Goal: Navigation & Orientation: Find specific page/section

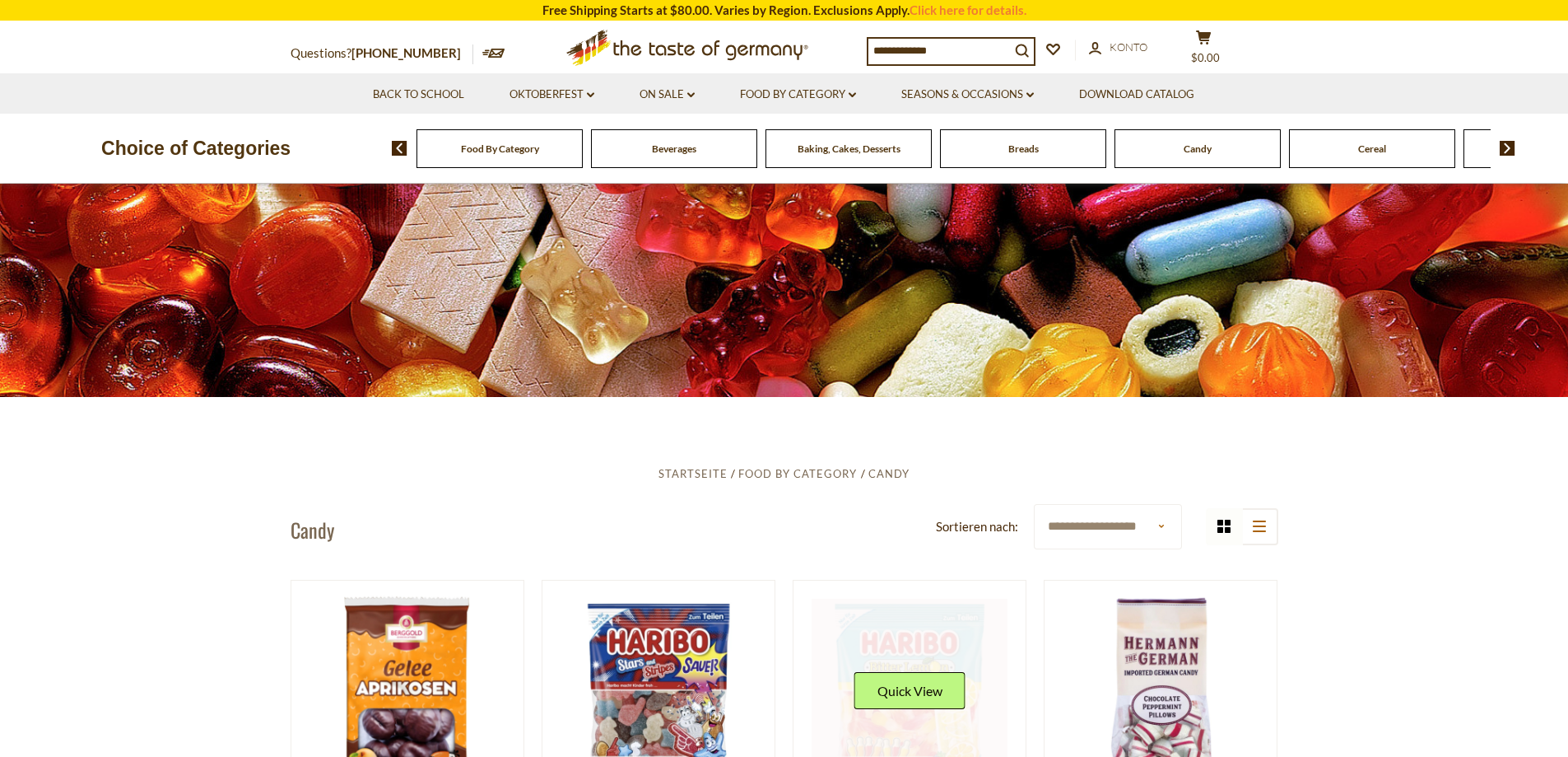
scroll to position [494, 0]
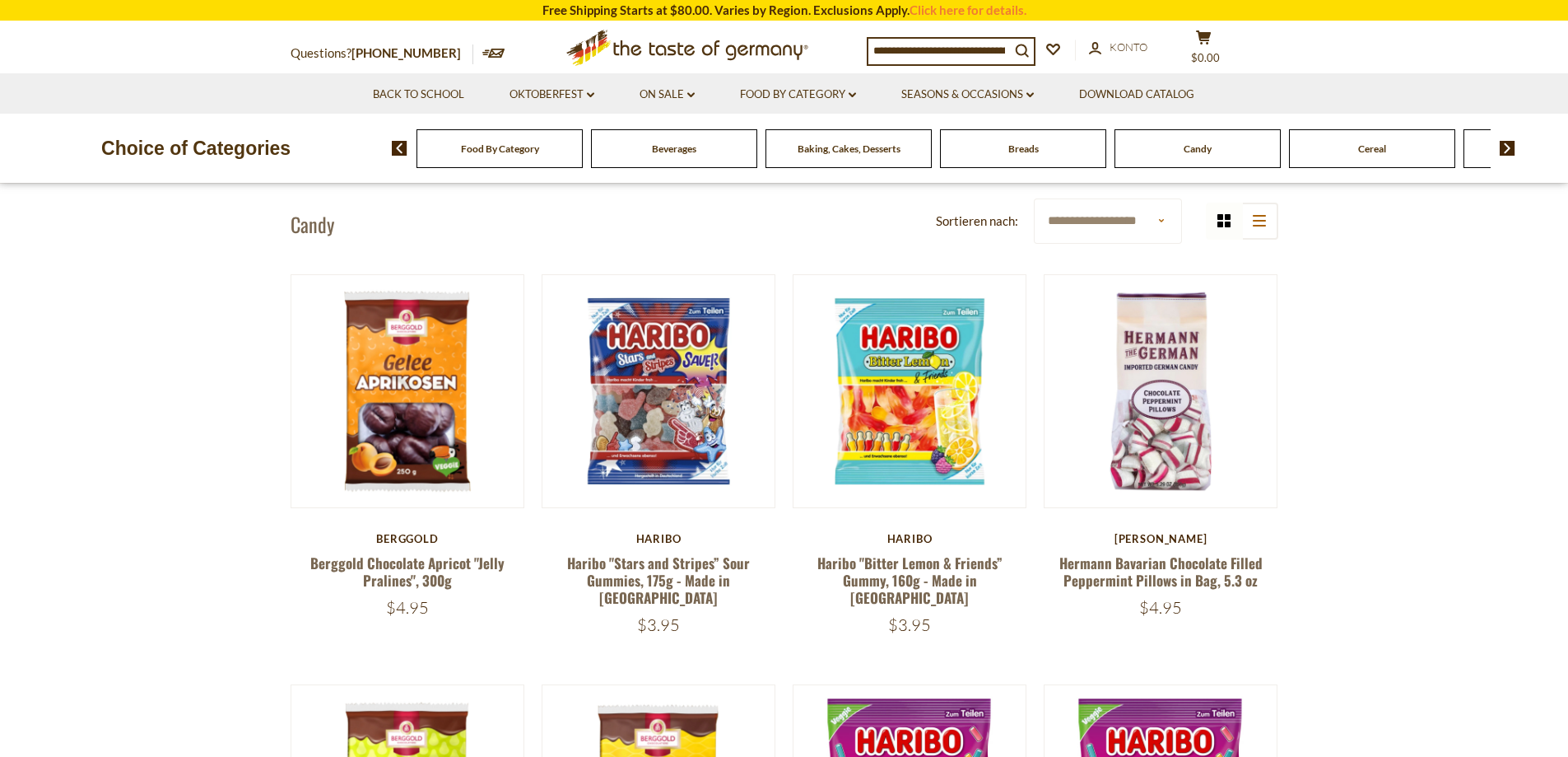
click at [1109, 216] on select "**********" at bounding box center [1108, 220] width 148 height 45
select select "**********"
click at [1034, 198] on select "**********" at bounding box center [1108, 220] width 148 height 45
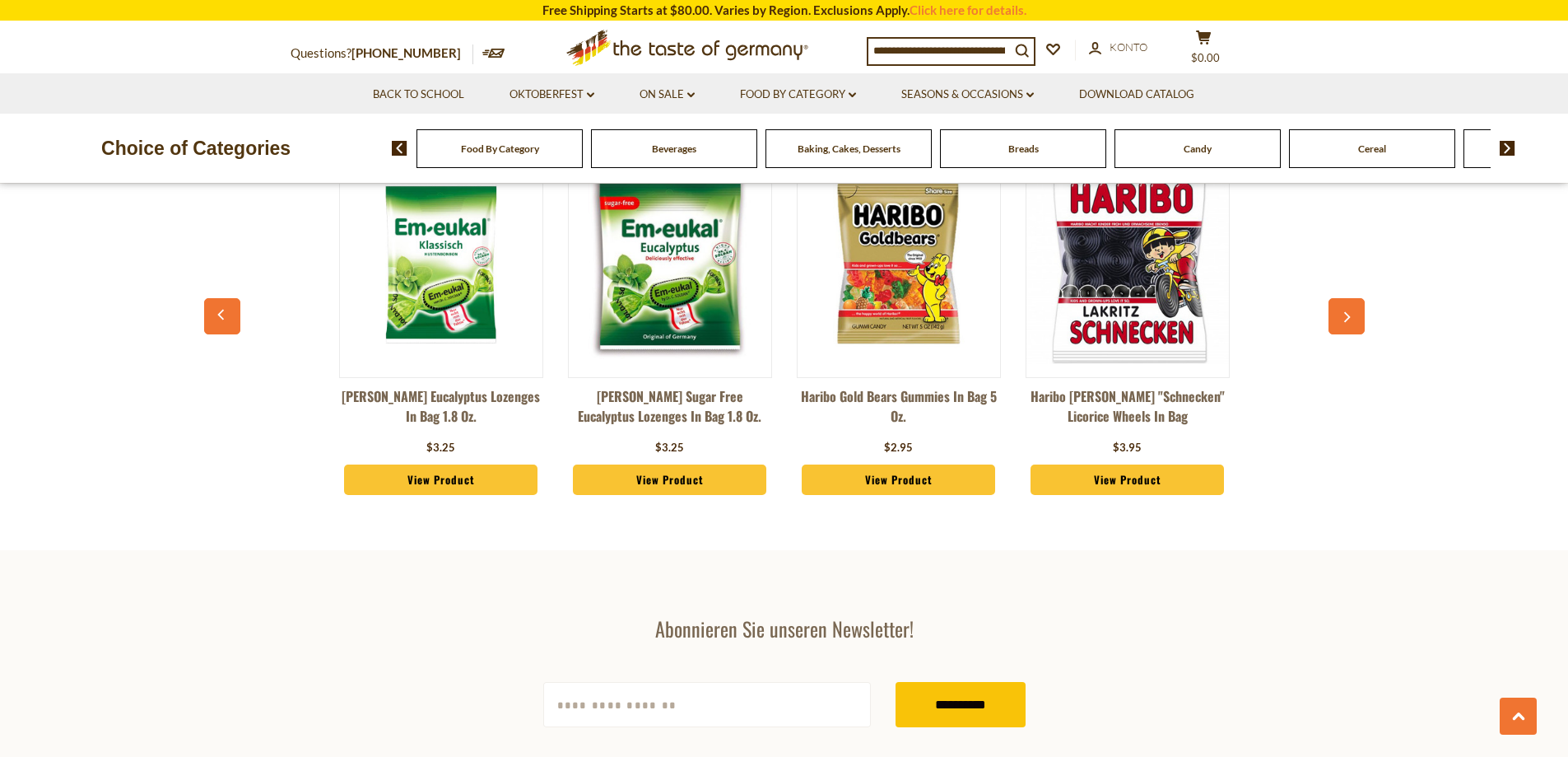
scroll to position [4434, 0]
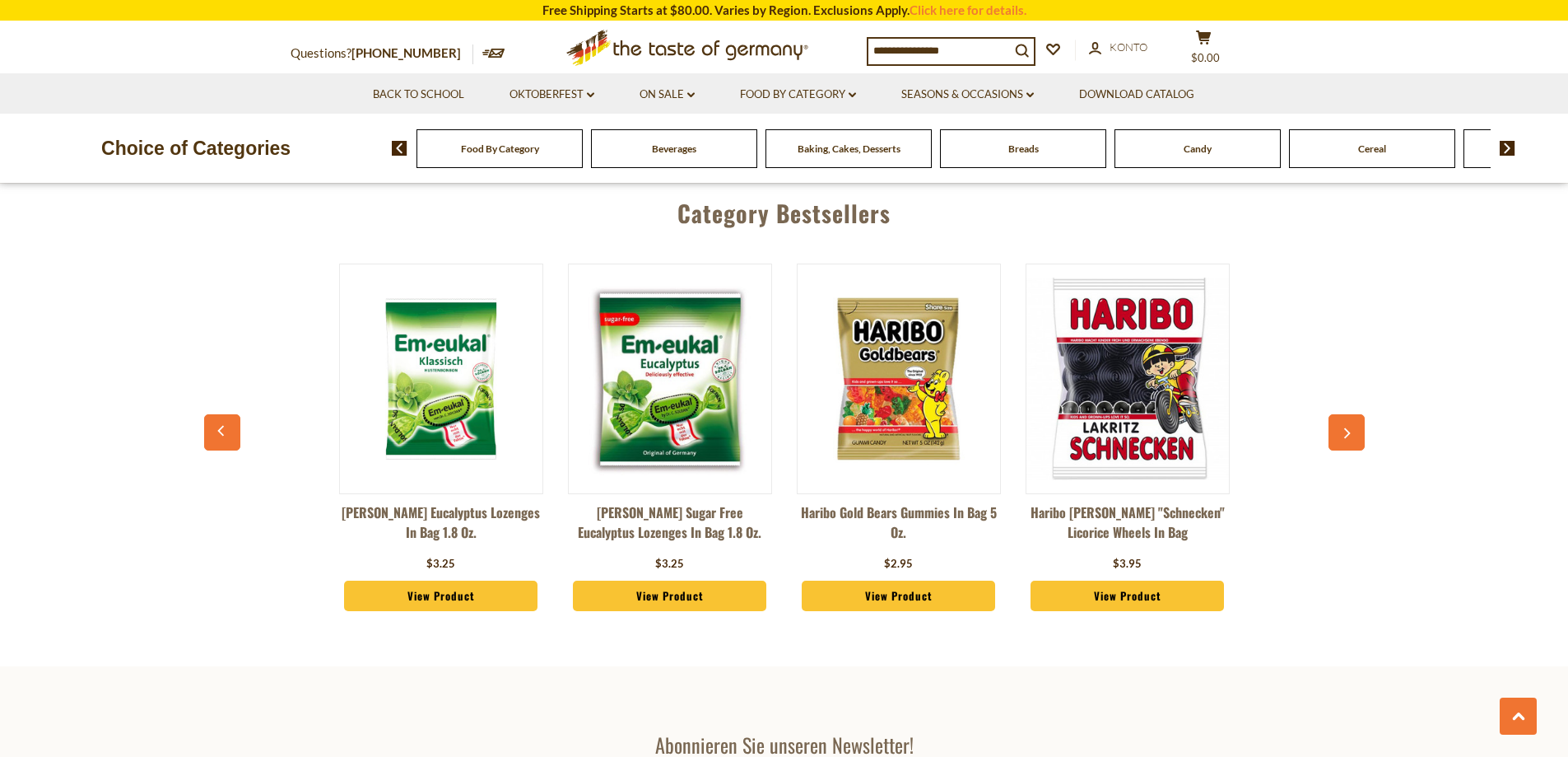
click at [1349, 428] on icon "button" at bounding box center [1348, 433] width 7 height 11
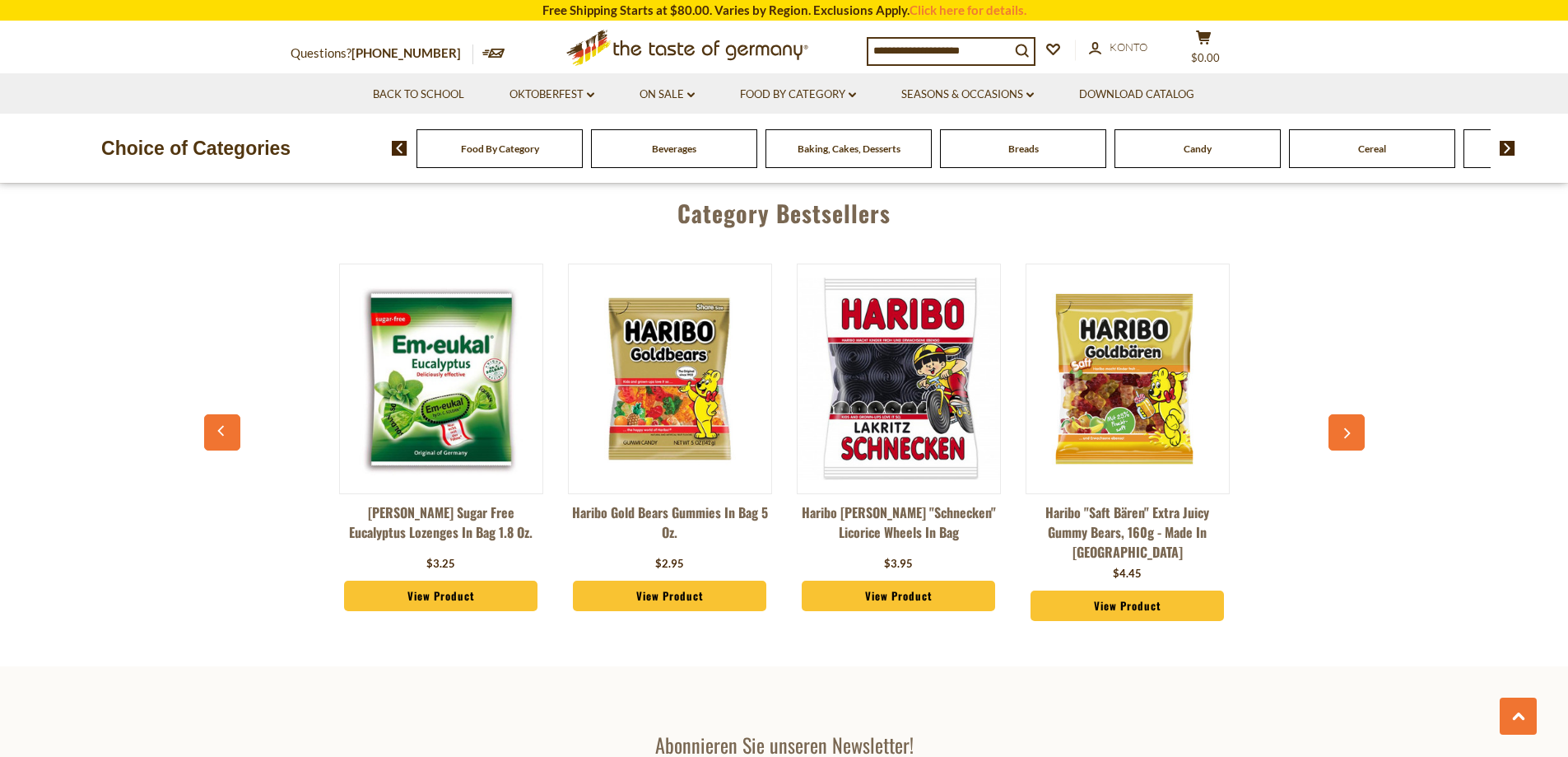
click at [1349, 428] on icon "button" at bounding box center [1348, 433] width 7 height 11
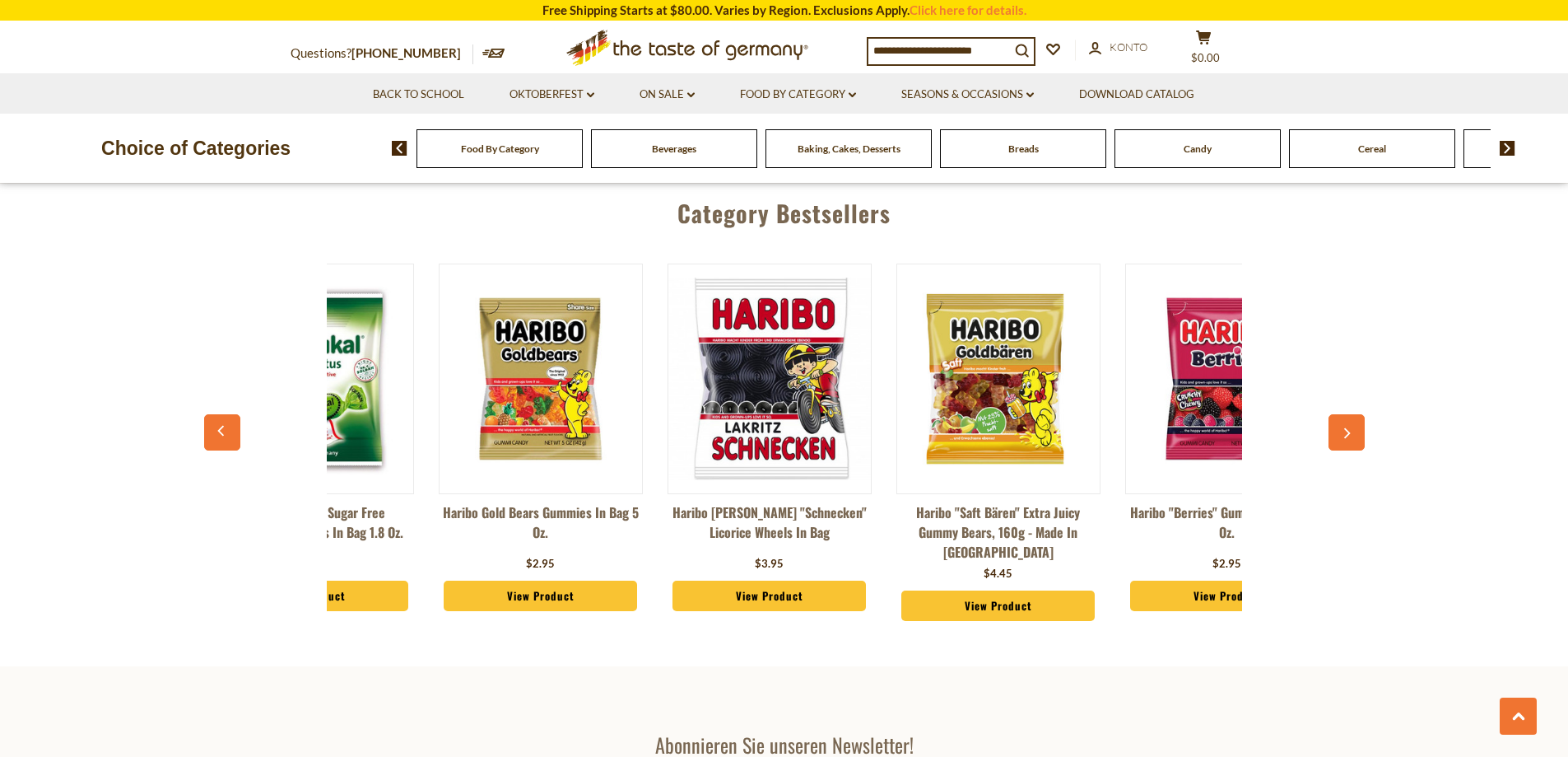
click at [1349, 428] on icon "button" at bounding box center [1348, 433] width 7 height 11
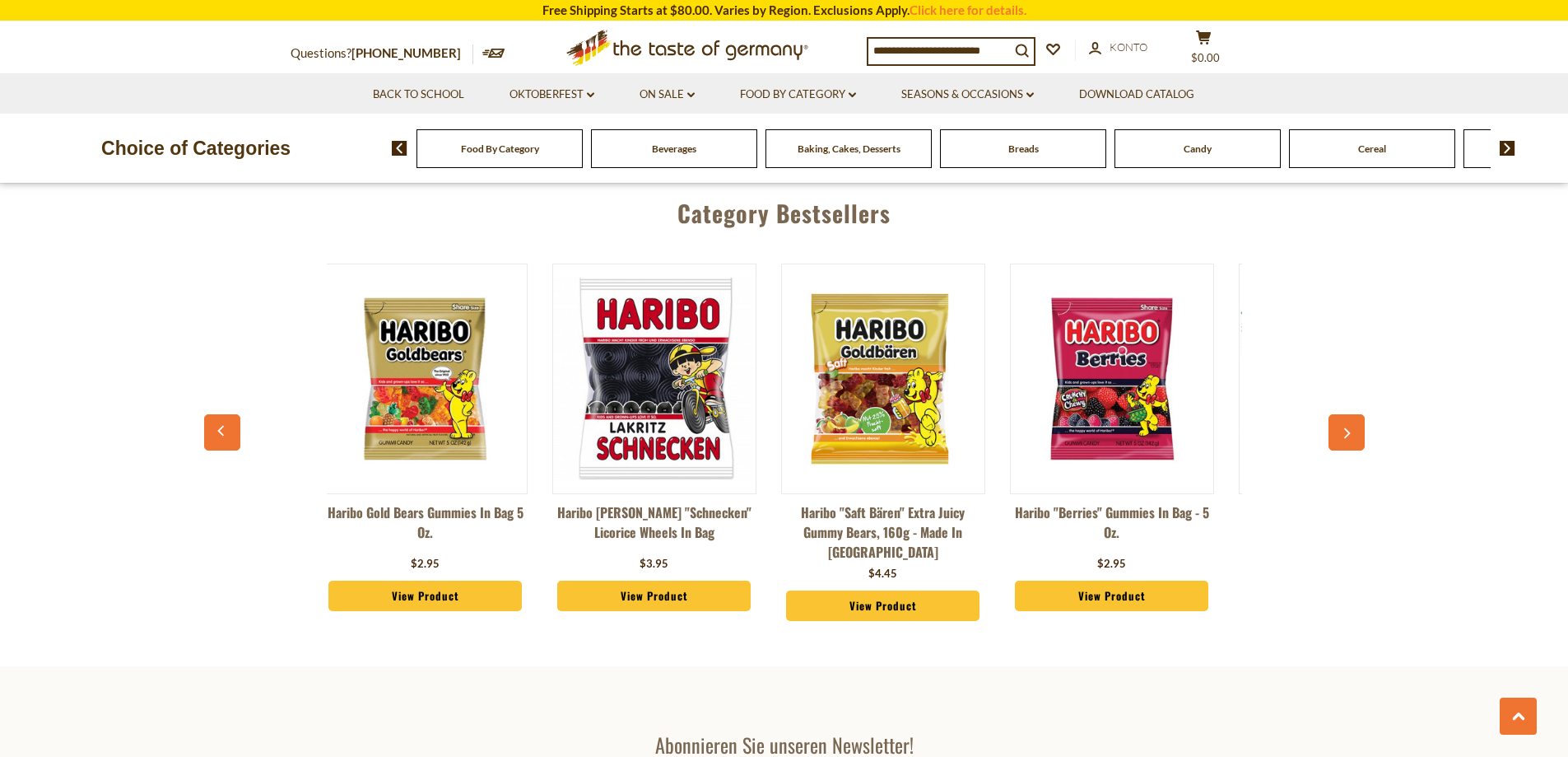
click at [1349, 428] on icon "button" at bounding box center [1348, 433] width 7 height 11
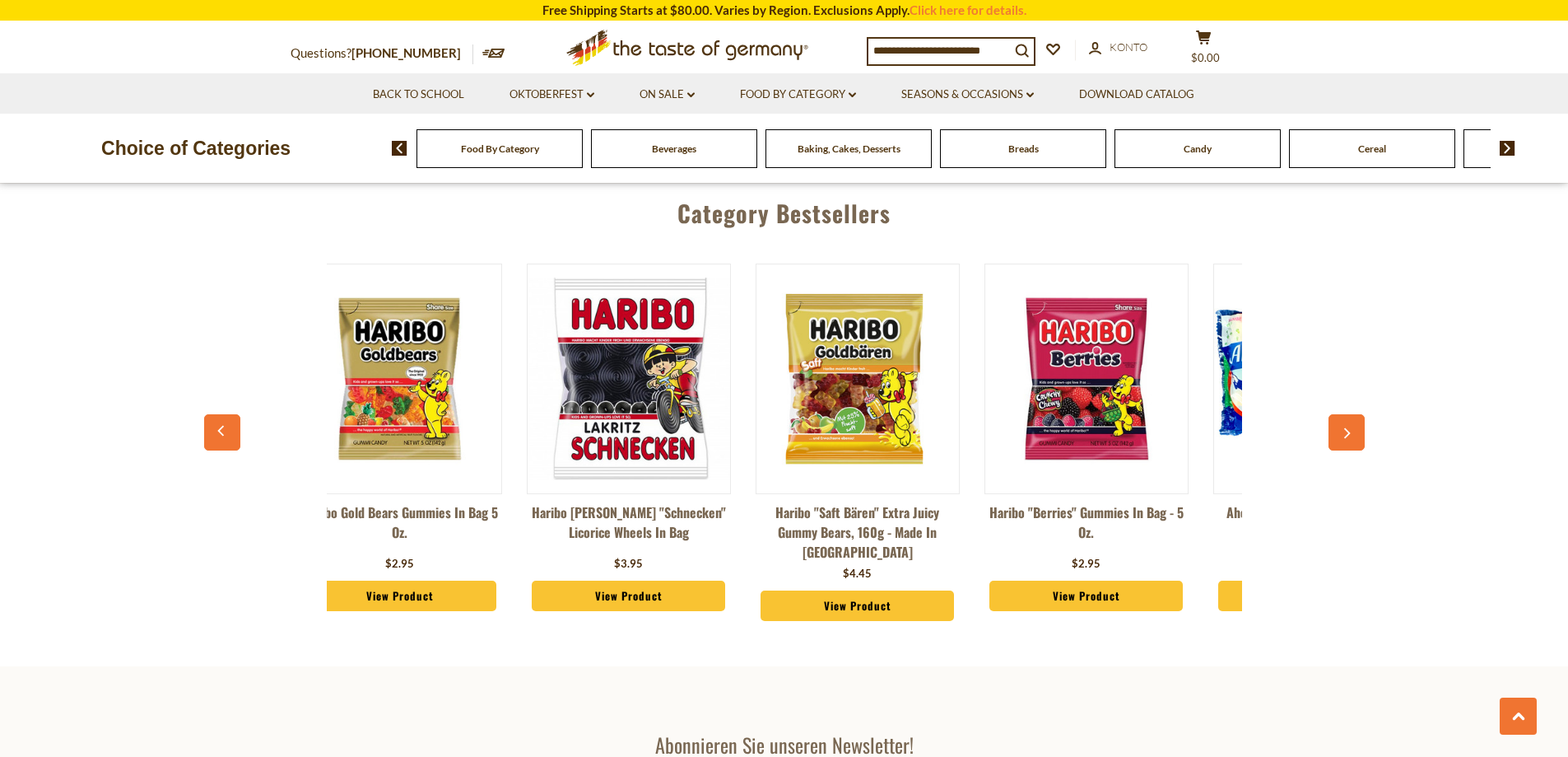
click at [1349, 428] on icon "button" at bounding box center [1348, 433] width 7 height 11
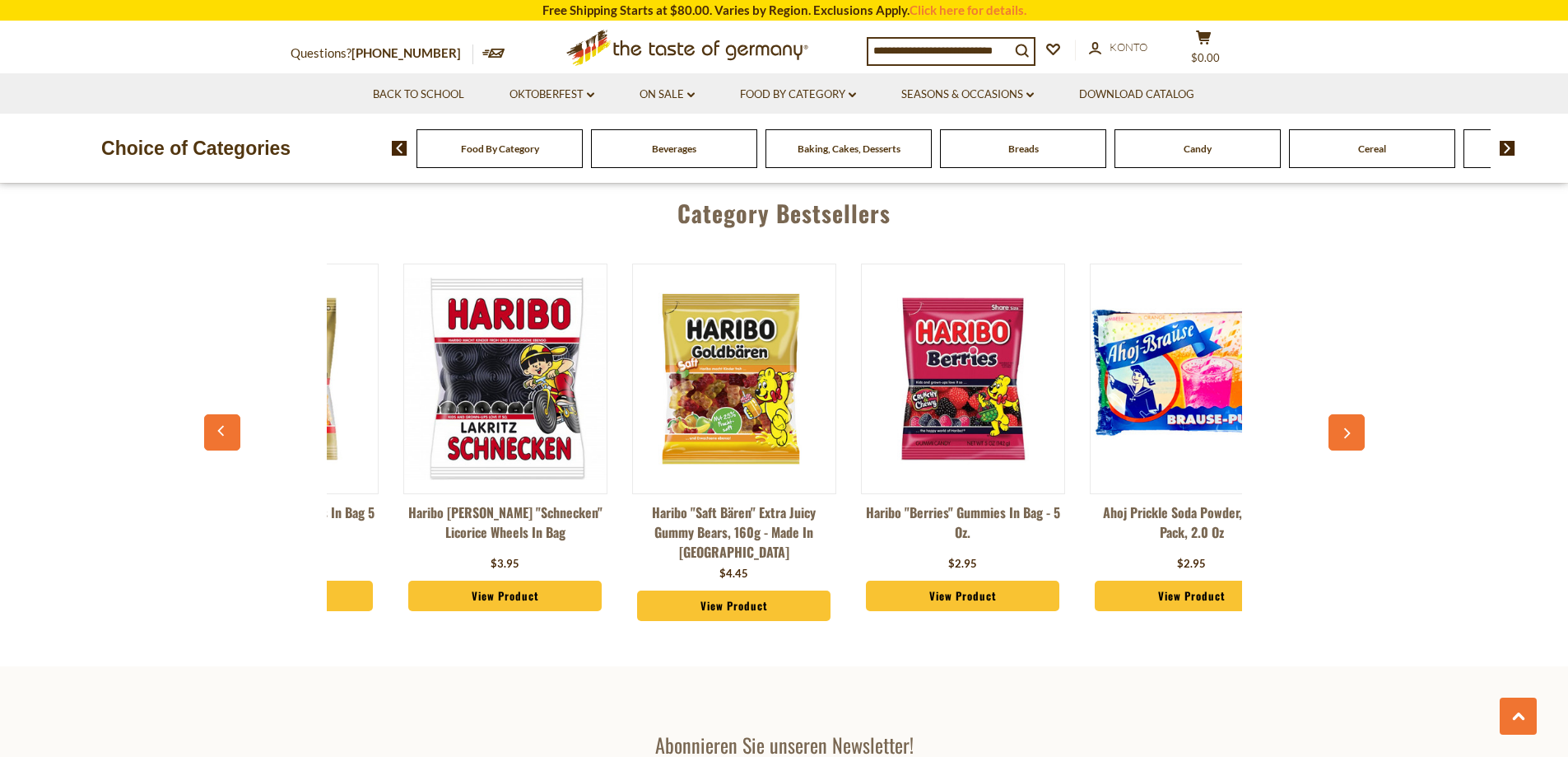
click at [1349, 428] on icon "button" at bounding box center [1348, 433] width 7 height 11
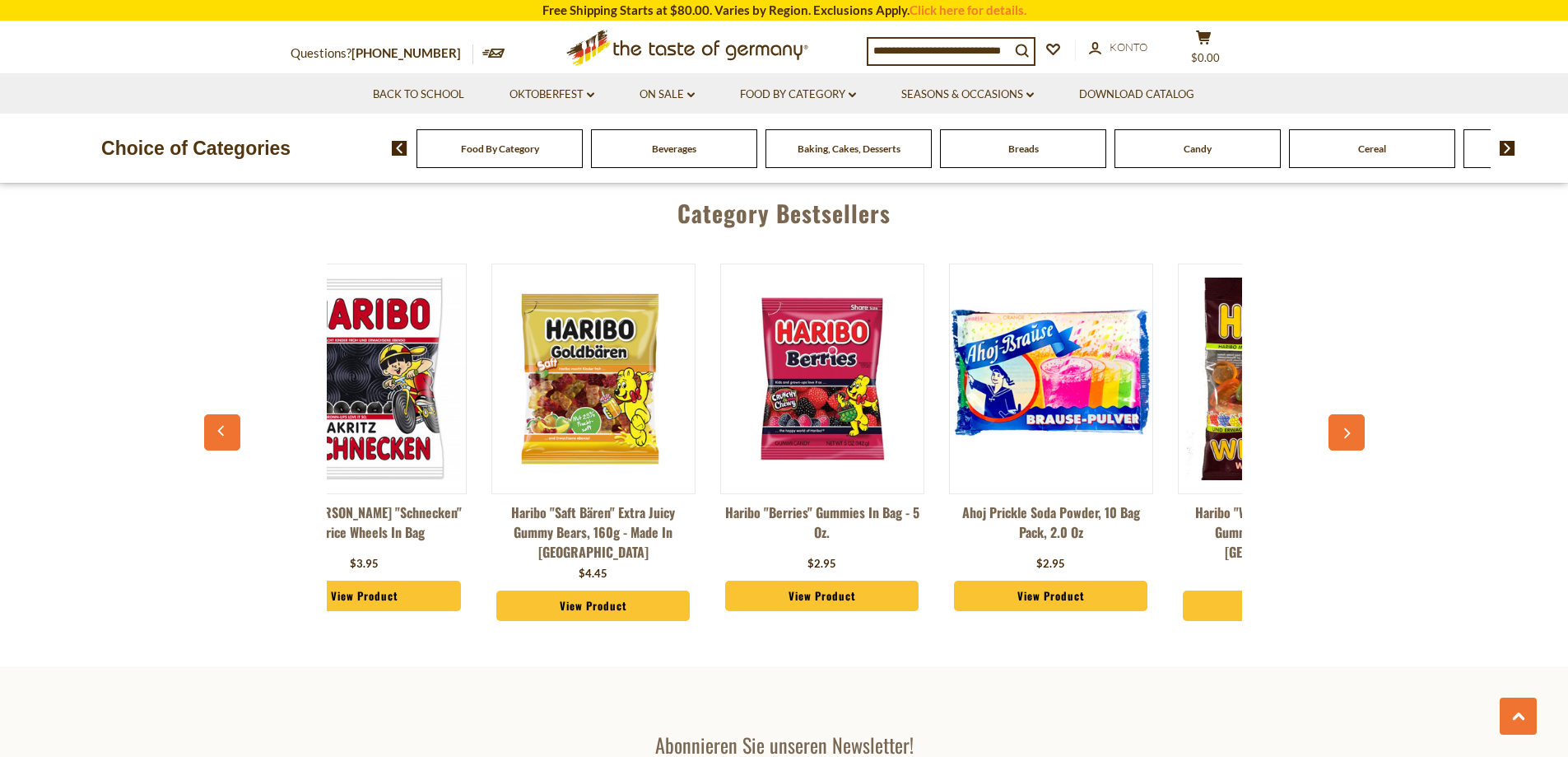
click at [1349, 428] on icon "button" at bounding box center [1348, 433] width 7 height 11
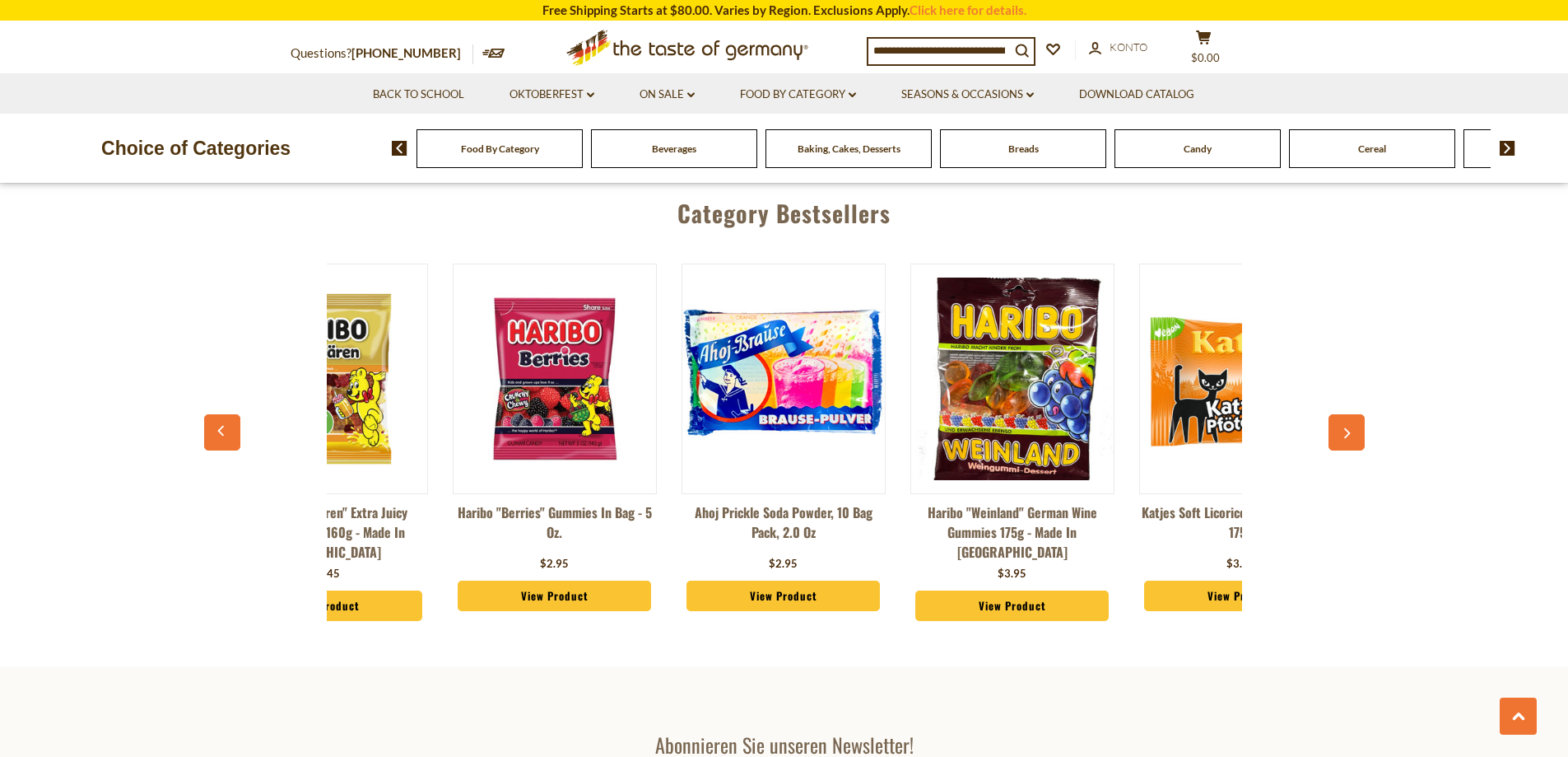
click at [1349, 428] on icon "button" at bounding box center [1348, 433] width 7 height 11
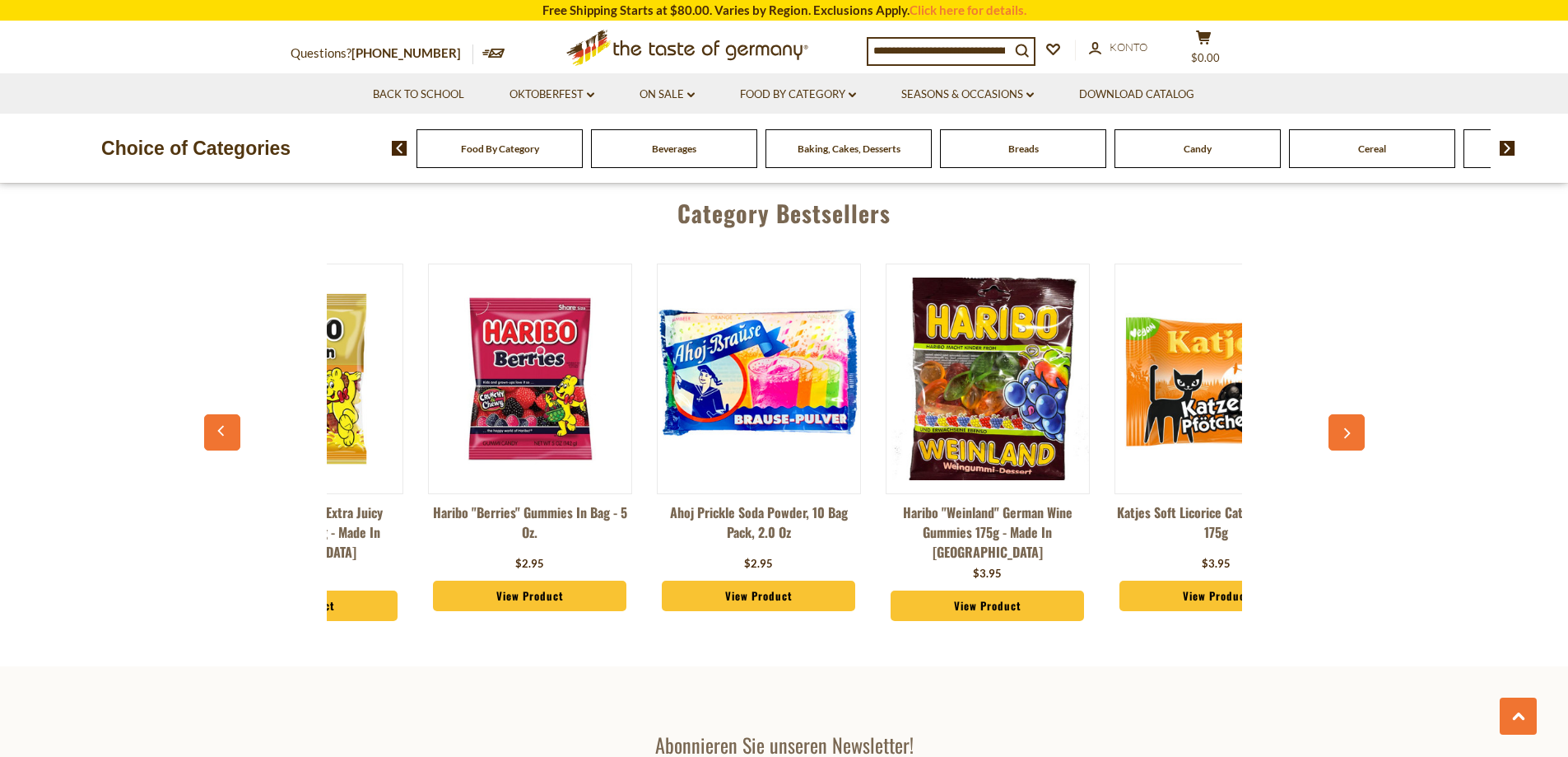
scroll to position [0, 1257]
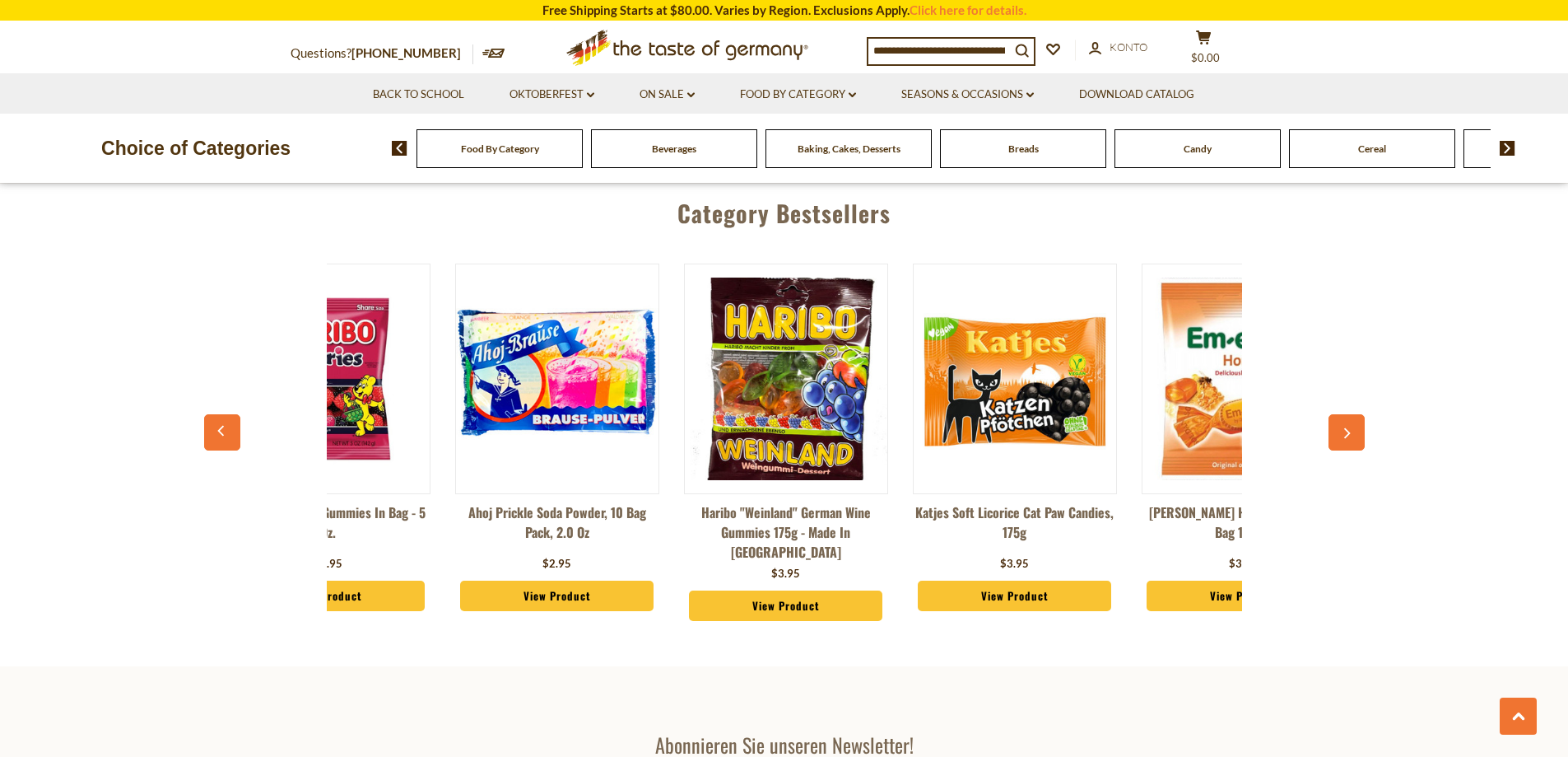
click at [1353, 414] on button "button" at bounding box center [1346, 431] width 36 height 36
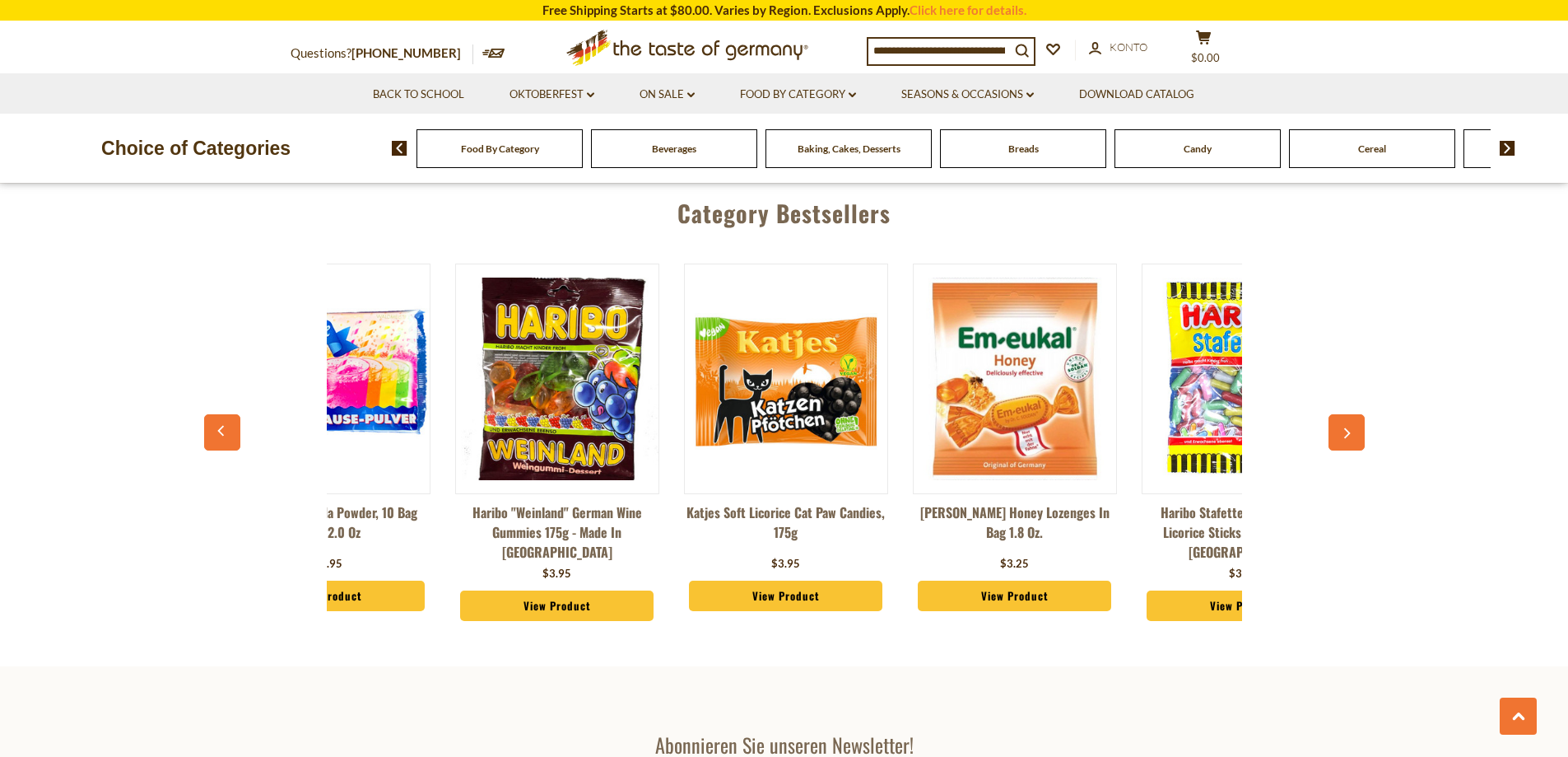
click at [1351, 427] on icon "button" at bounding box center [1346, 433] width 11 height 12
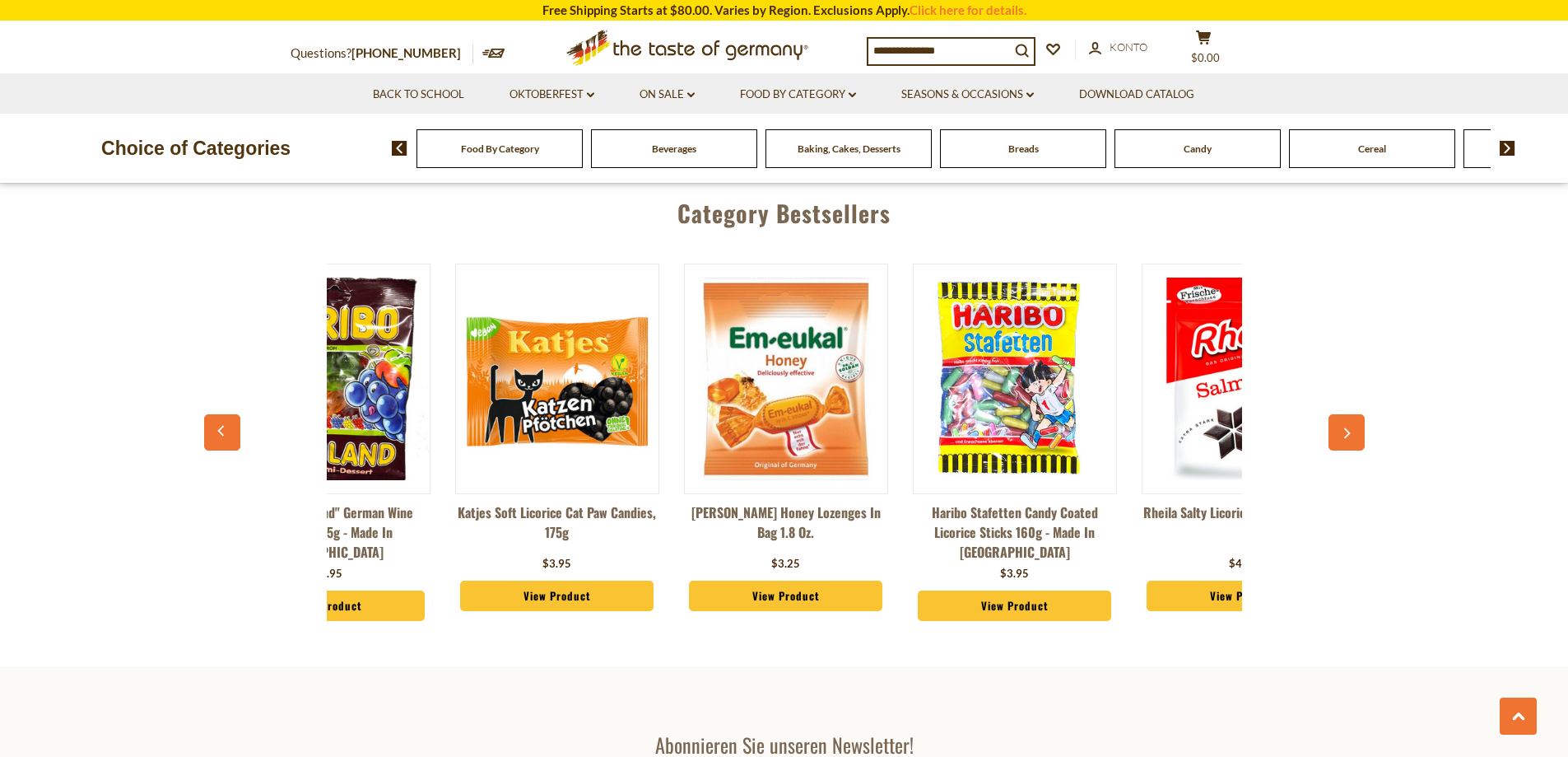
click at [1351, 427] on icon "button" at bounding box center [1346, 433] width 11 height 12
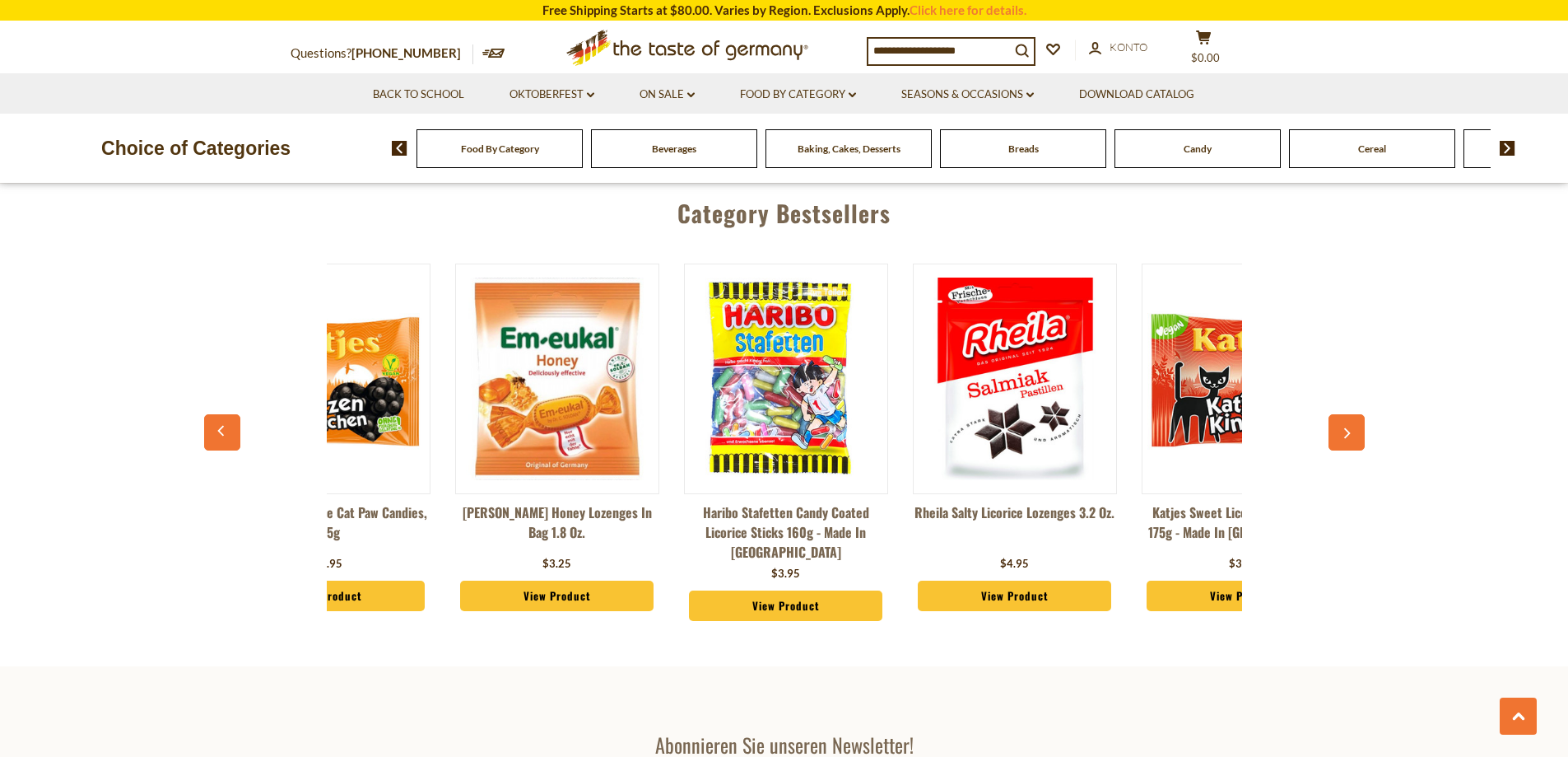
click at [1351, 427] on icon "button" at bounding box center [1346, 433] width 11 height 12
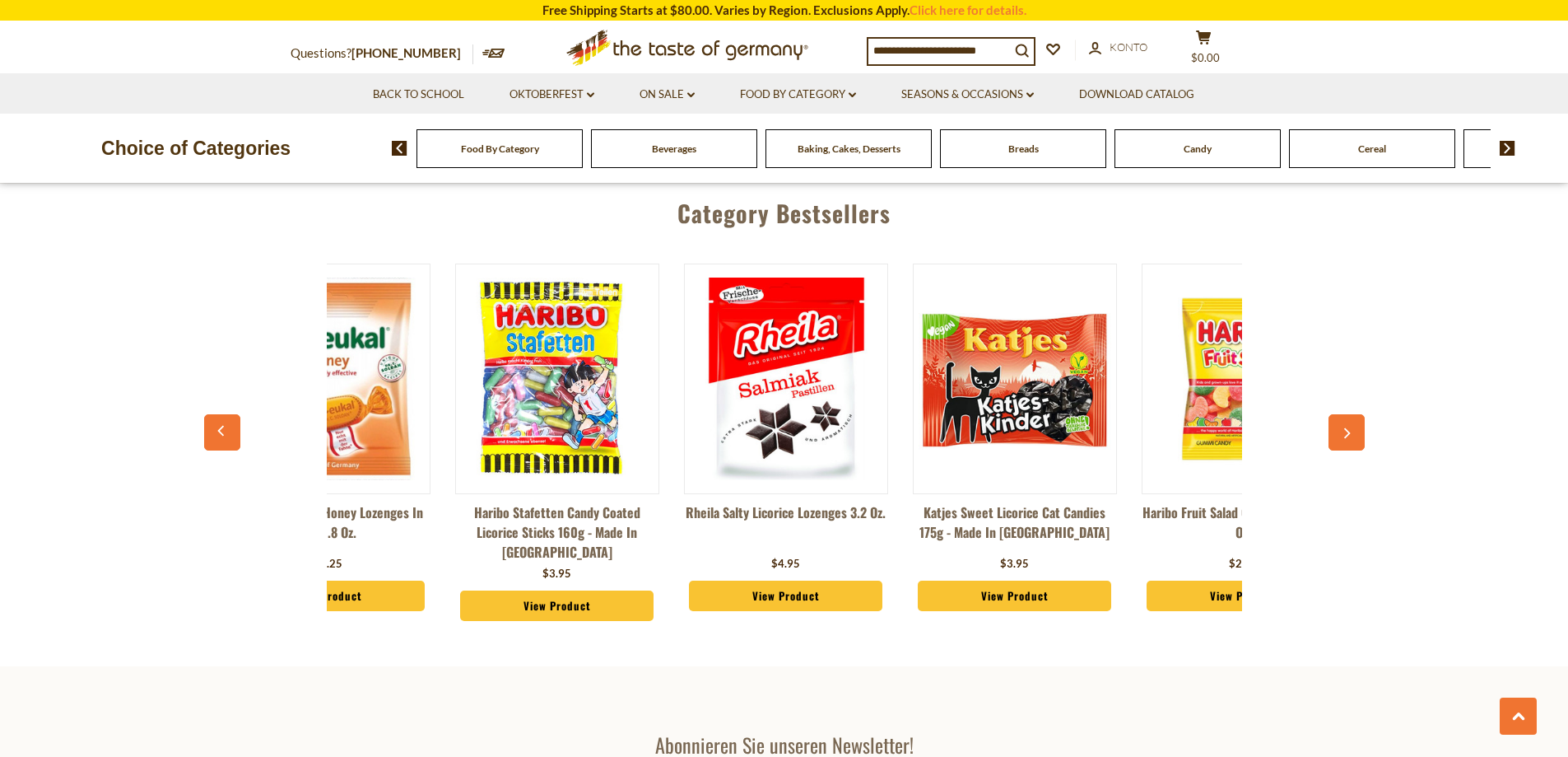
click at [1351, 427] on icon "button" at bounding box center [1346, 433] width 11 height 12
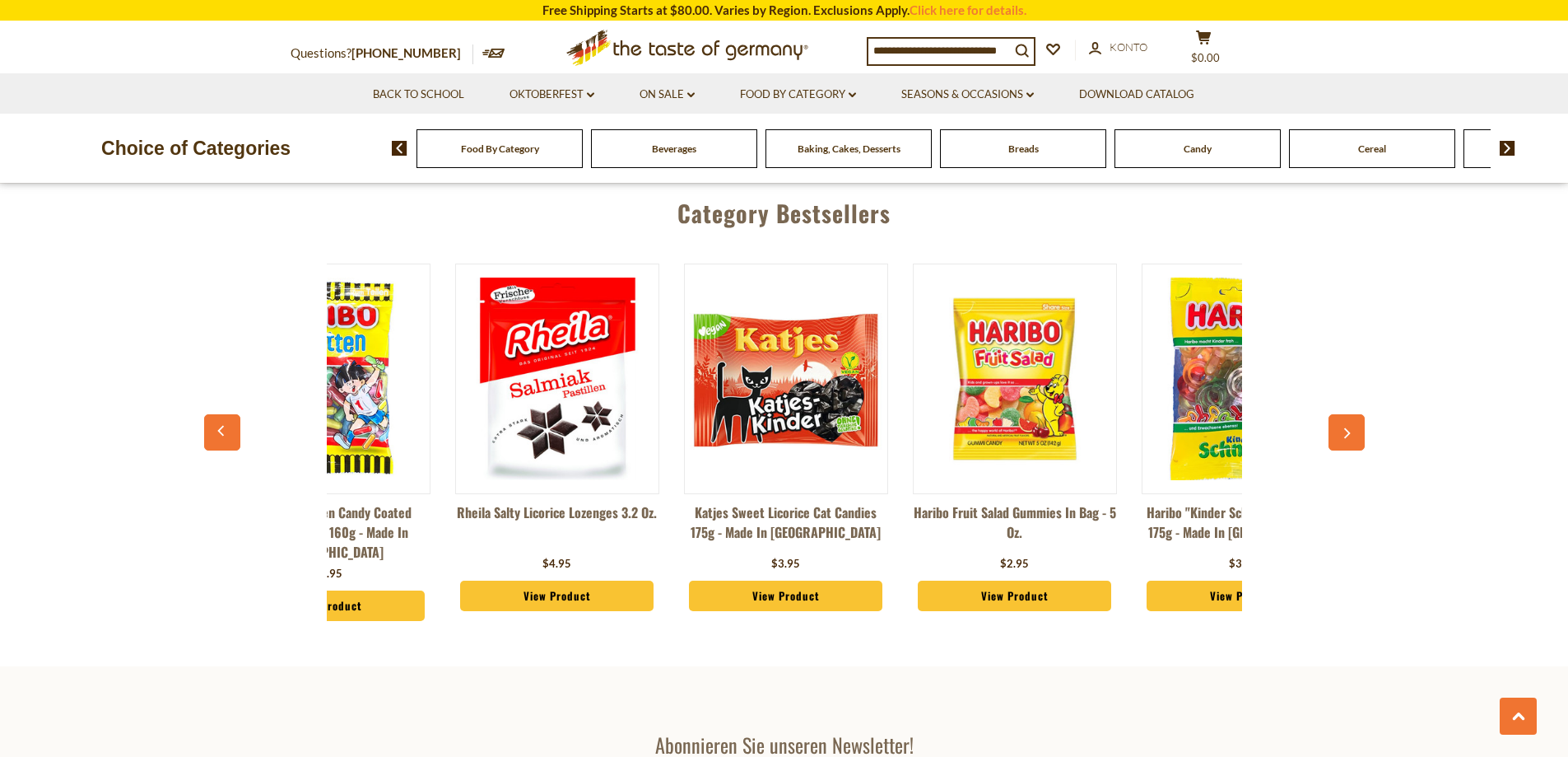
click at [1351, 427] on icon "button" at bounding box center [1346, 433] width 11 height 12
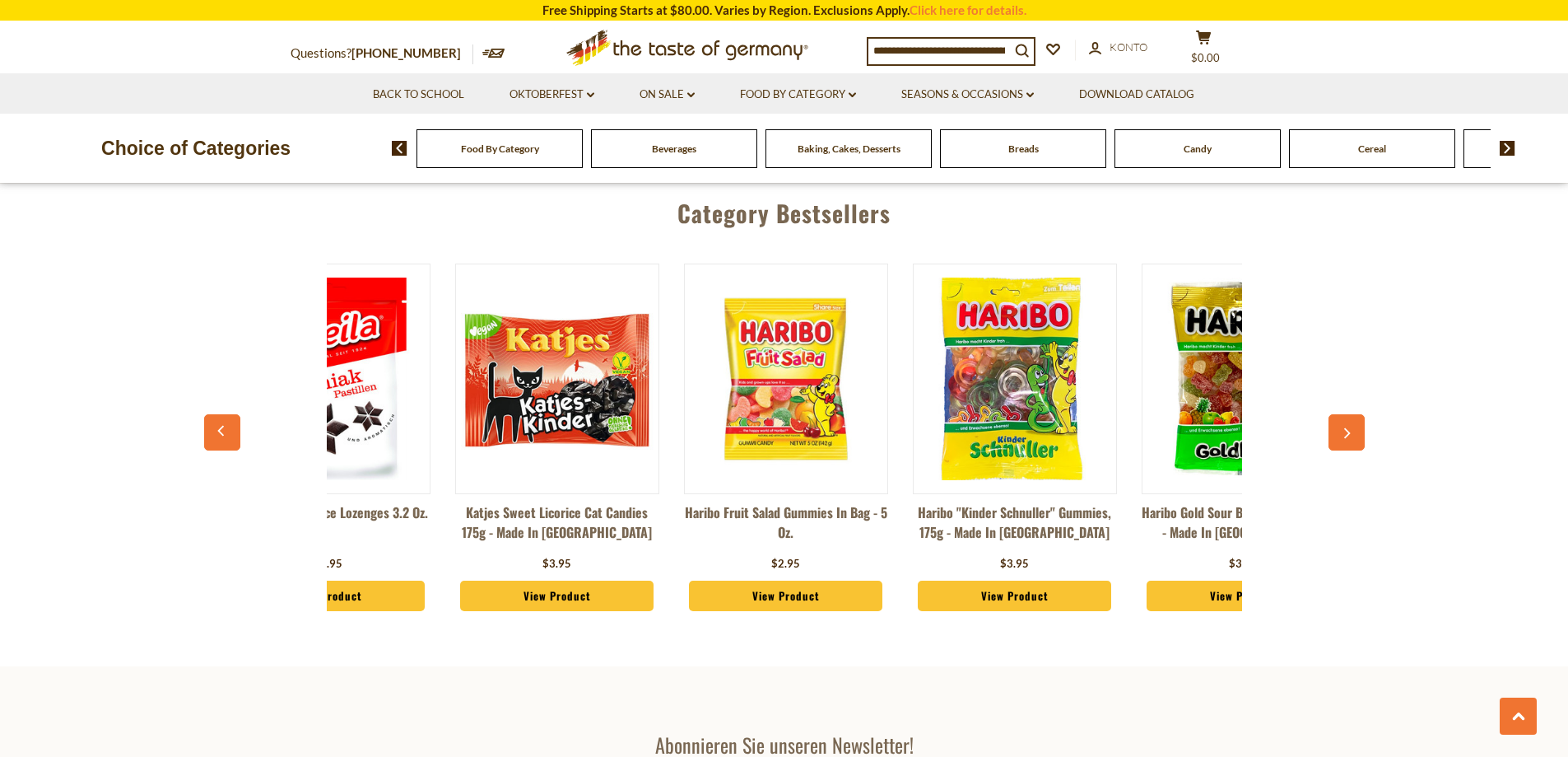
click at [1351, 427] on icon "button" at bounding box center [1346, 433] width 11 height 12
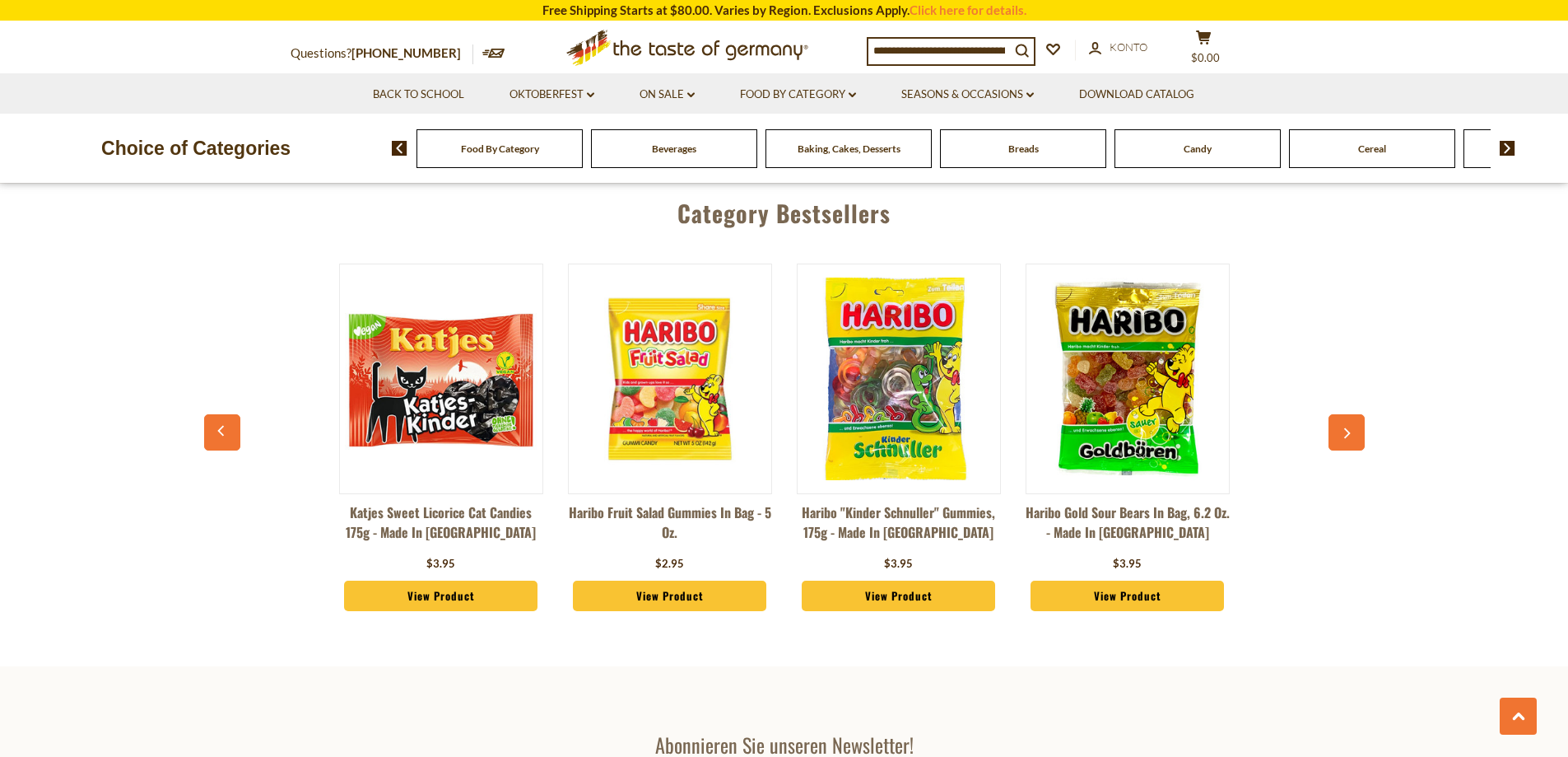
click at [1351, 427] on icon "button" at bounding box center [1346, 433] width 11 height 12
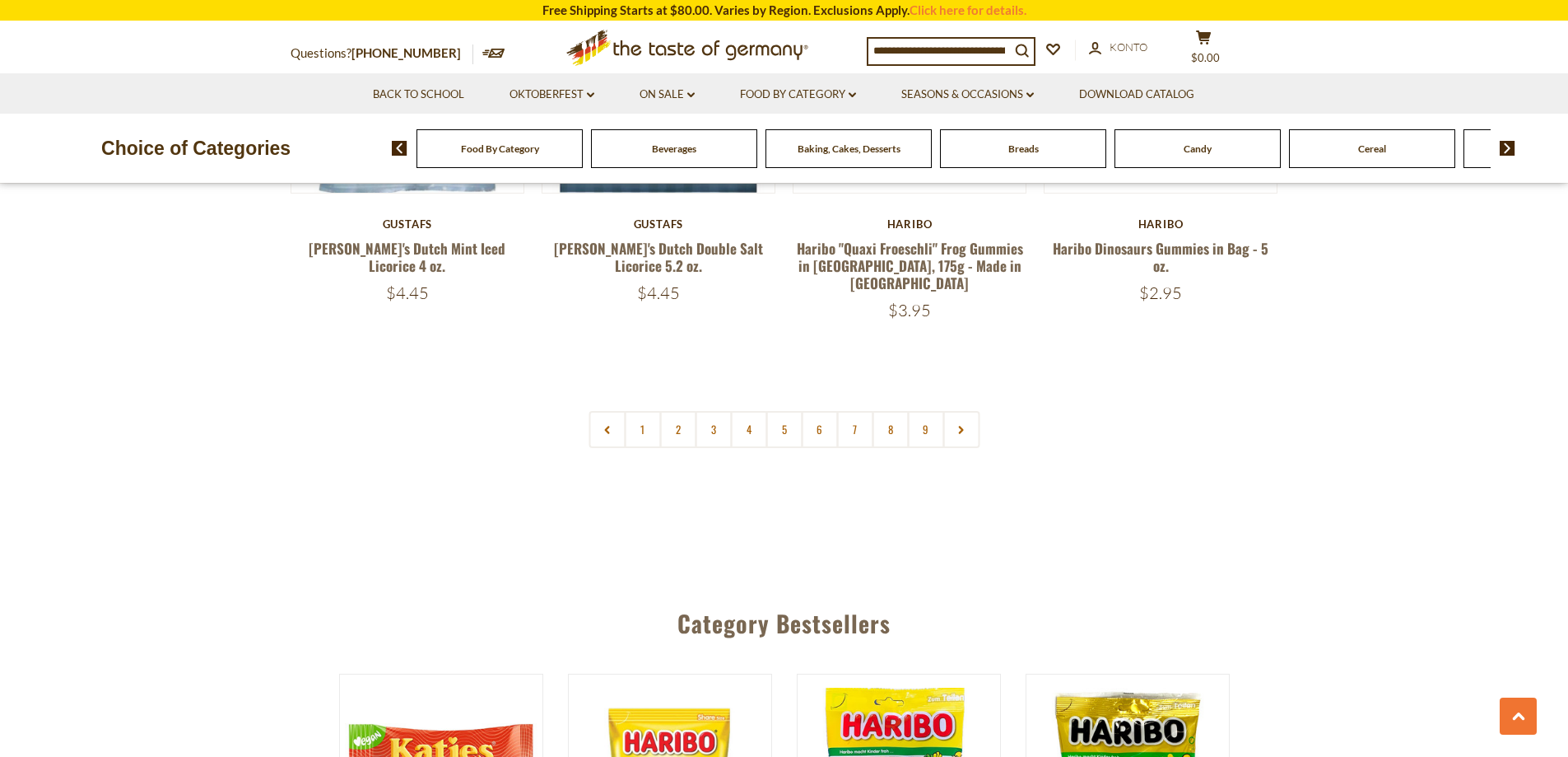
scroll to position [4022, 0]
